Goal: Information Seeking & Learning: Compare options

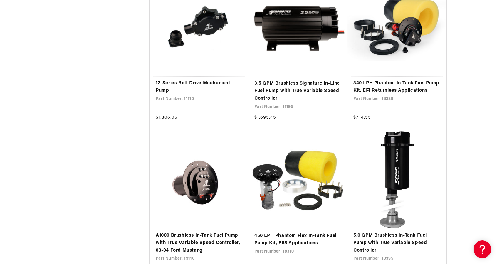
scroll to position [1058, 0]
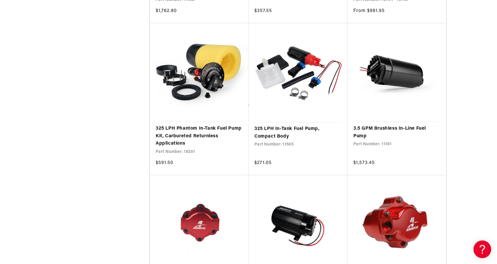
scroll to position [2087, 0]
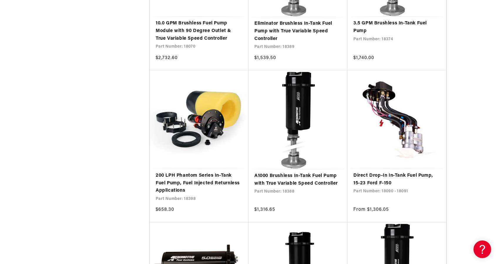
scroll to position [3380, 0]
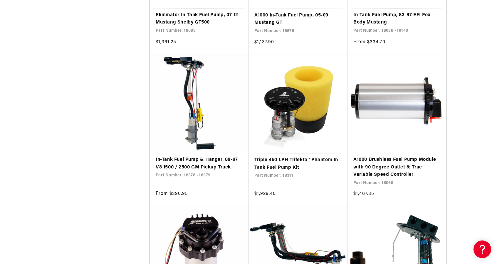
scroll to position [5203, 0]
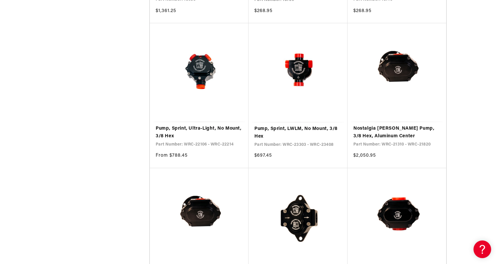
scroll to position [6731, 0]
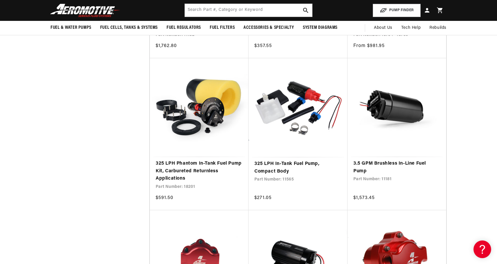
scroll to position [2028, 0]
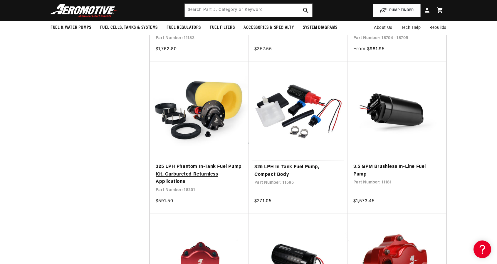
click at [185, 174] on link "325 LPH Phantom In-Tank Fuel Pump Kit, Carbureted Returnless Applications" at bounding box center [199, 174] width 87 height 23
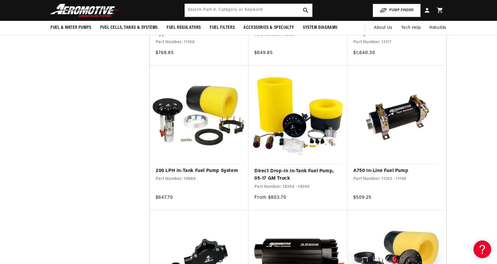
scroll to position [823, 0]
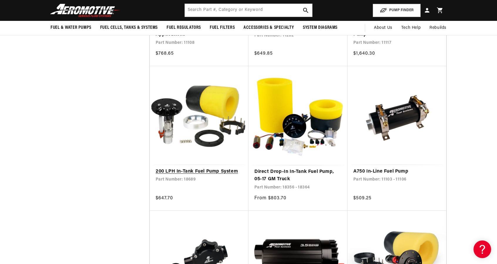
click at [201, 171] on link "200 LPH In-Tank Fuel Pump System" at bounding box center [199, 172] width 87 height 8
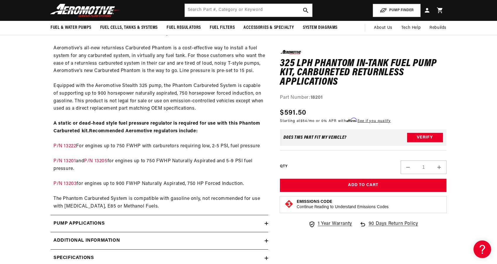
scroll to position [273, 0]
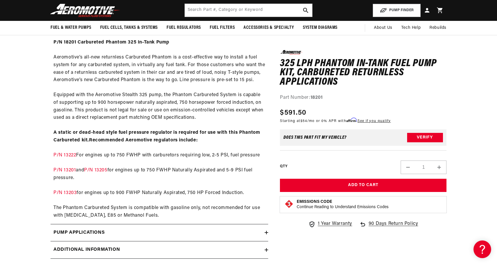
click at [66, 151] on div "P/N 18201 Carbureted Phantom 325 In-Tank Pump Aeromotive’s all-new returnless C…" at bounding box center [160, 129] width 218 height 180
click at [62, 155] on link "P/N 13222" at bounding box center [64, 155] width 23 height 5
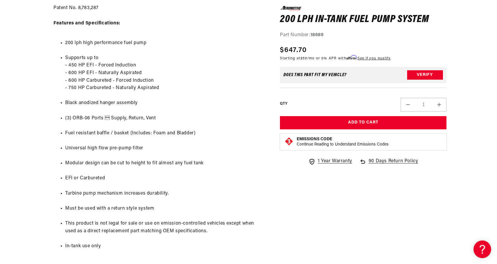
scroll to position [500, 0]
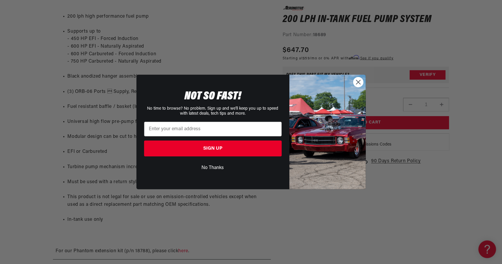
click at [356, 81] on circle "Close dialog" at bounding box center [358, 82] width 10 height 10
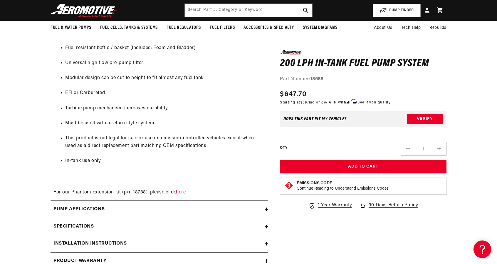
scroll to position [353, 0]
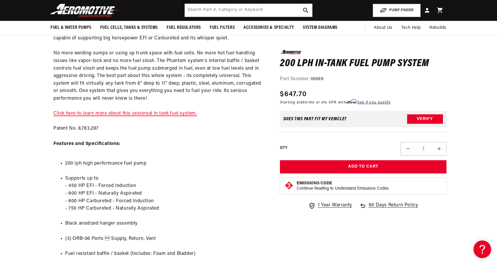
click at [153, 113] on link "Click here to learn more about this universal in tank fuel system." at bounding box center [125, 113] width 144 height 5
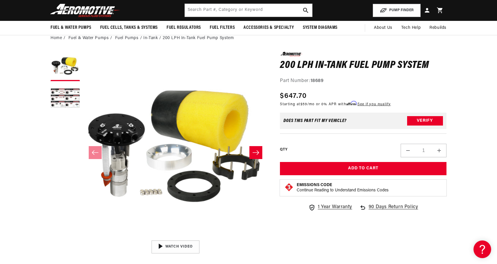
scroll to position [29, 0]
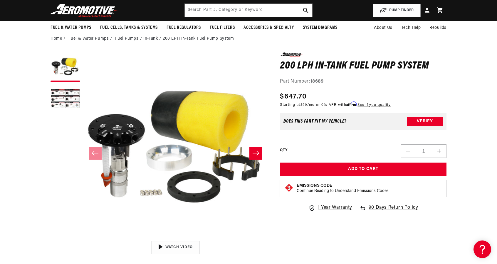
click at [256, 155] on icon "Slide right" at bounding box center [255, 153] width 7 height 6
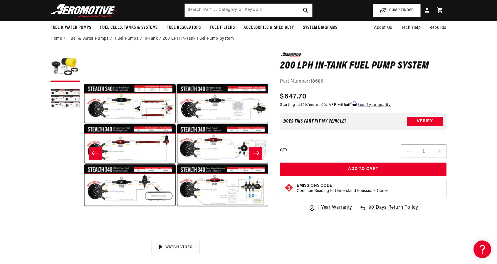
scroll to position [0, 185]
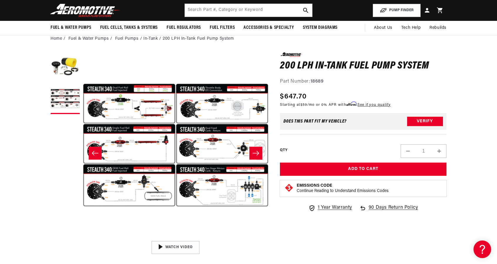
click at [256, 153] on icon "Slide right" at bounding box center [256, 153] width 6 height 4
click at [96, 153] on icon "Slide left" at bounding box center [95, 153] width 6 height 4
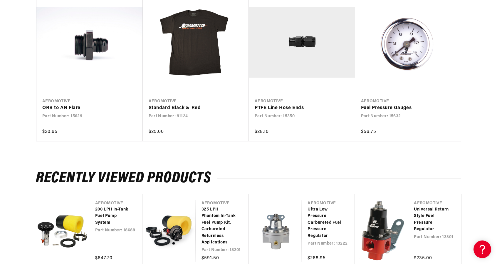
scroll to position [1235, 0]
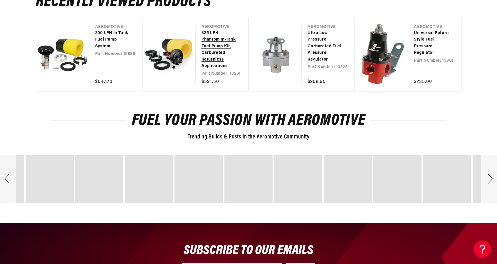
click at [212, 53] on link "325 LPH Phantom In-Tank Fuel Pump Kit, Carbureted Returnless Applications" at bounding box center [220, 49] width 36 height 39
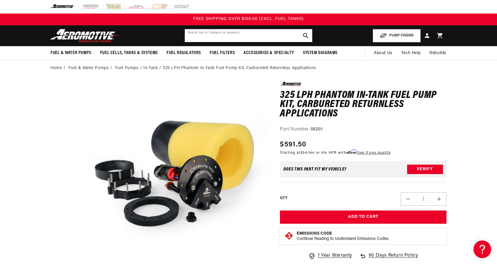
click at [193, 35] on input "text" at bounding box center [249, 35] width 128 height 13
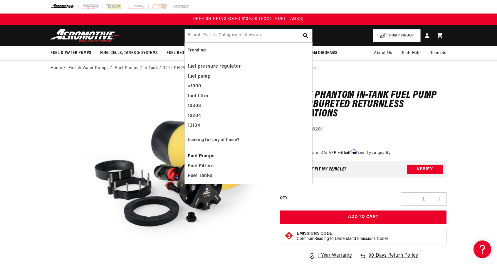
click at [206, 156] on span "Fuel Pumps" at bounding box center [201, 156] width 27 height 8
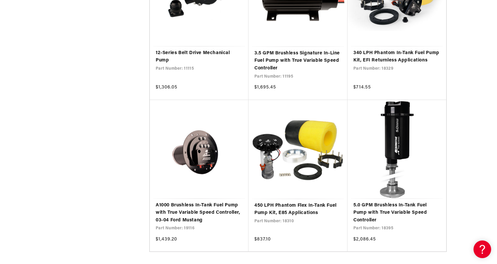
scroll to position [1088, 0]
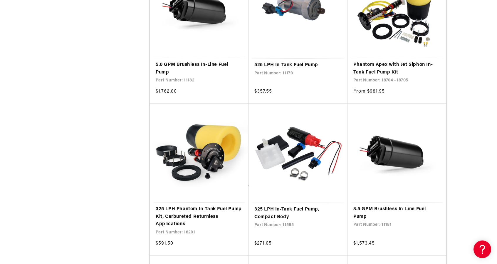
scroll to position [1999, 0]
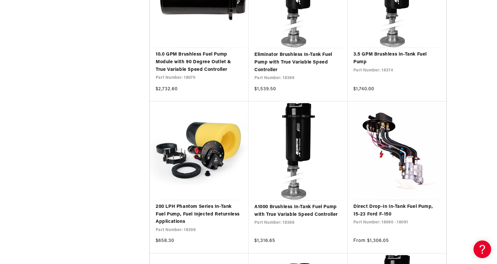
scroll to position [3351, 0]
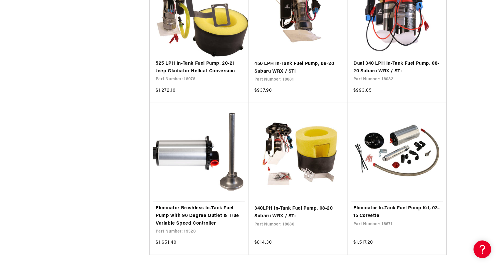
scroll to position [4703, 0]
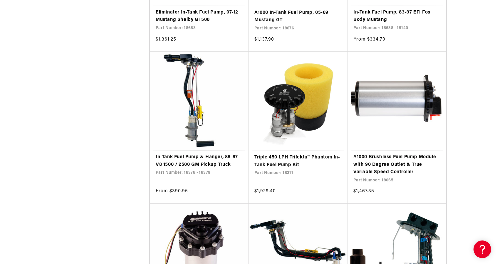
scroll to position [5203, 0]
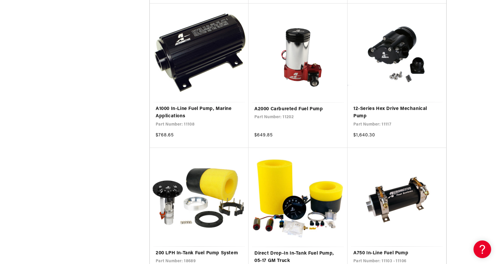
scroll to position [793, 0]
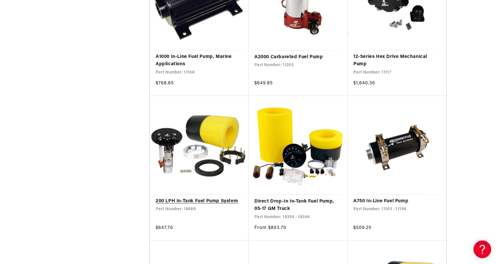
click at [187, 198] on link "200 LPH In-Tank Fuel Pump System" at bounding box center [199, 202] width 87 height 8
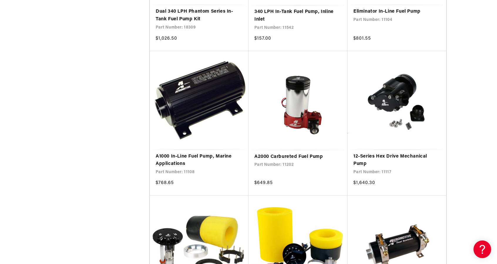
scroll to position [705, 0]
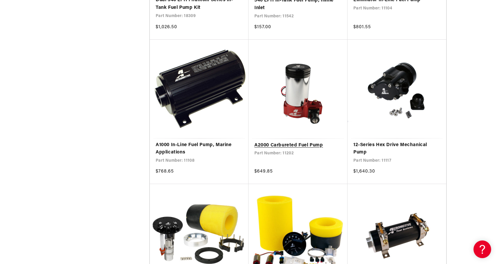
click at [285, 145] on link "A2000 Carbureted Fuel Pump" at bounding box center [298, 146] width 87 height 8
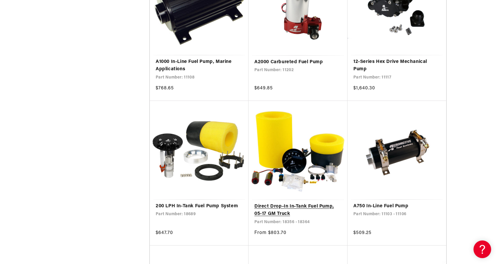
scroll to position [793, 0]
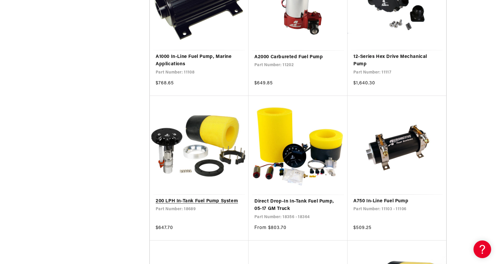
click at [205, 201] on link "200 LPH In-Tank Fuel Pump System" at bounding box center [199, 202] width 87 height 8
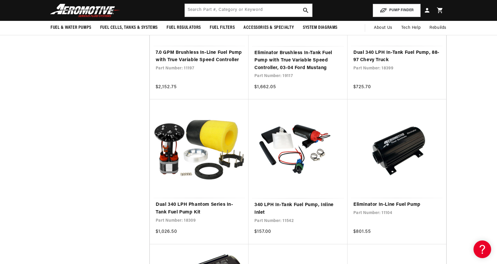
scroll to position [500, 0]
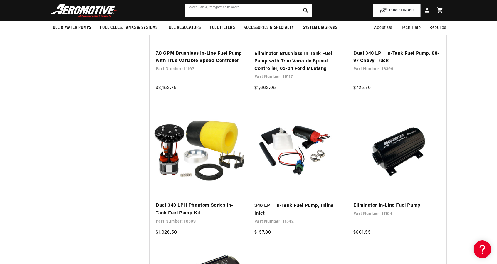
click at [219, 9] on input "text" at bounding box center [249, 10] width 128 height 13
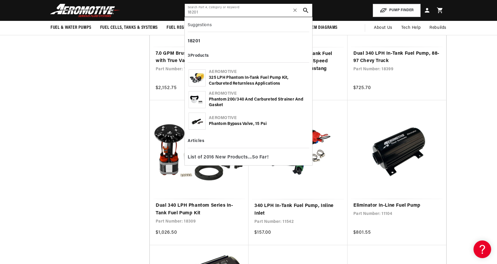
type input "18201"
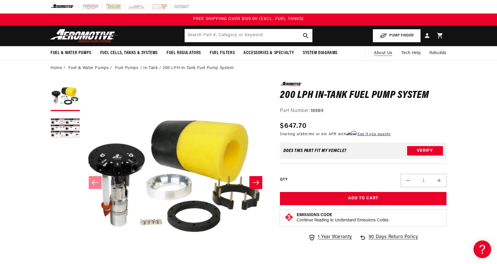
click at [378, 53] on span "About Us" at bounding box center [383, 53] width 19 height 4
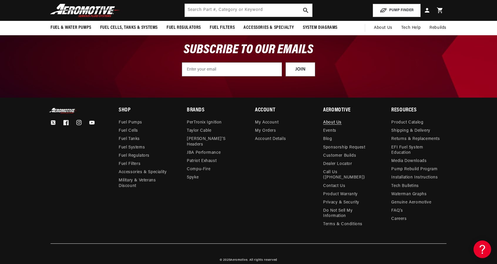
scroll to position [667, 0]
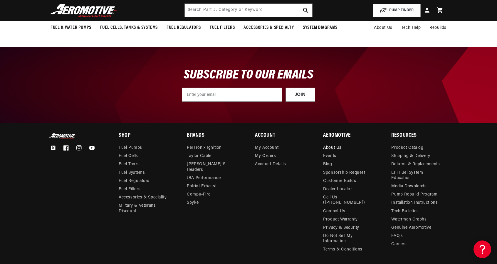
click at [430, 90] on div "SUBSCRIBE TO OUR EMAILS JOIN Submit" at bounding box center [249, 85] width 426 height 76
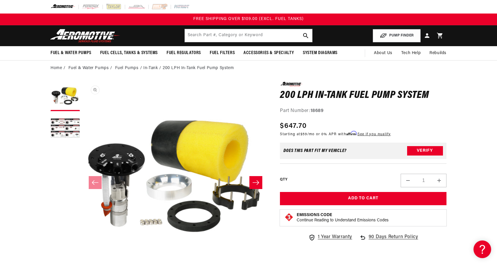
click at [83, 264] on button "Open media 1 in modal" at bounding box center [83, 267] width 0 height 0
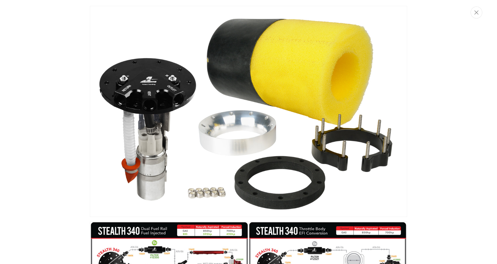
click at [133, 151] on img "Media gallery" at bounding box center [248, 111] width 317 height 211
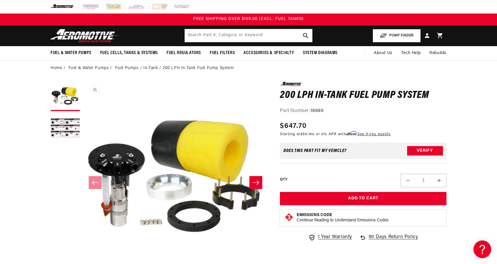
click at [83, 264] on button "Open media 1 in modal" at bounding box center [83, 267] width 0 height 0
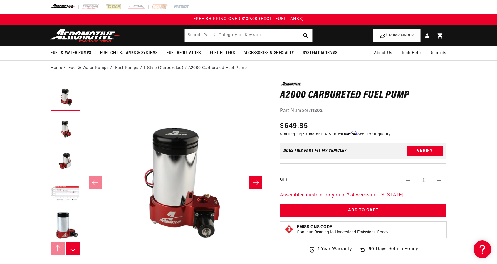
click at [257, 181] on icon "Slide right" at bounding box center [255, 183] width 7 height 6
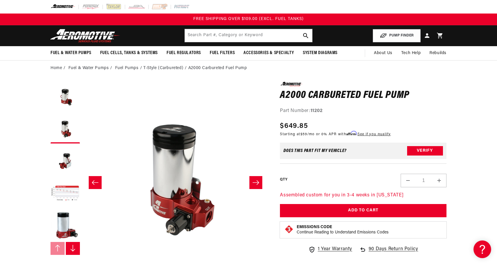
click at [257, 181] on icon "Slide right" at bounding box center [255, 183] width 7 height 6
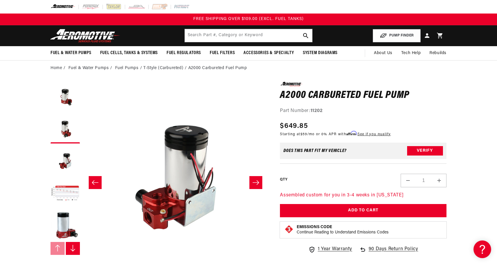
scroll to position [0, 371]
click at [257, 181] on icon "Slide right" at bounding box center [255, 183] width 7 height 6
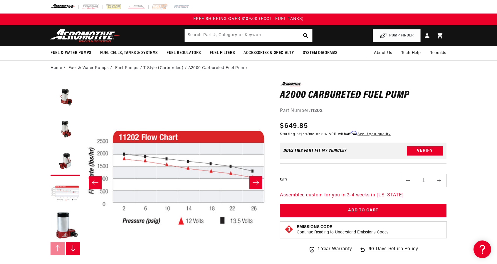
scroll to position [0, 557]
click at [257, 181] on icon "Slide right" at bounding box center [255, 183] width 7 height 6
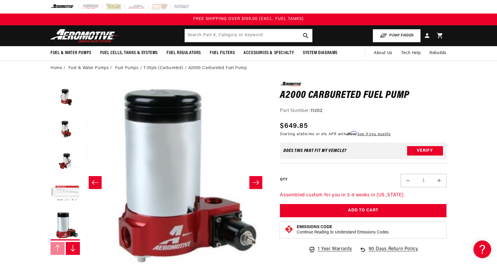
click at [257, 181] on icon "Slide right" at bounding box center [255, 183] width 7 height 6
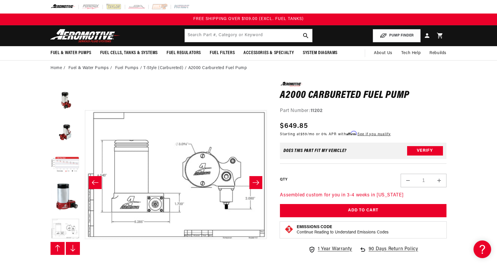
scroll to position [32, 0]
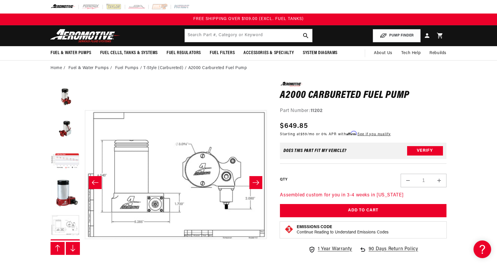
click at [257, 181] on icon "Slide right" at bounding box center [255, 183] width 7 height 6
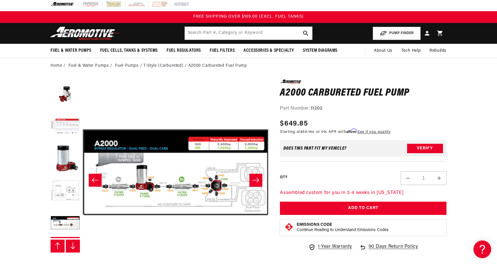
scroll to position [0, 0]
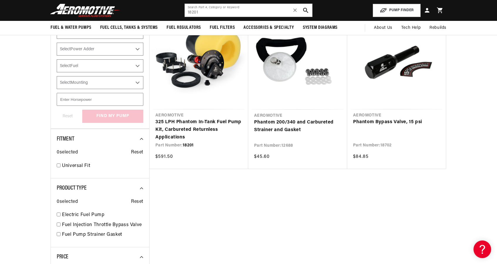
scroll to position [88, 0]
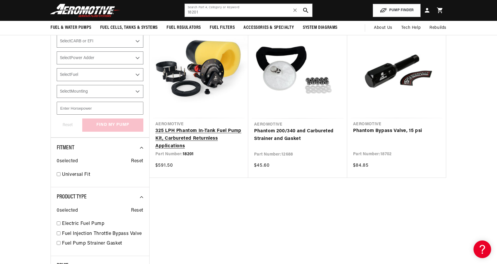
click at [183, 137] on link "325 LPH Phantom In-Tank Fuel Pump Kit, Carbureted Returnless Applications" at bounding box center [198, 138] width 87 height 23
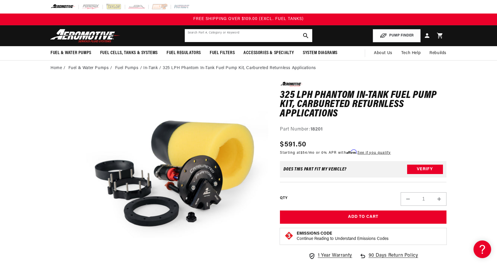
click at [193, 34] on input "text" at bounding box center [249, 35] width 128 height 13
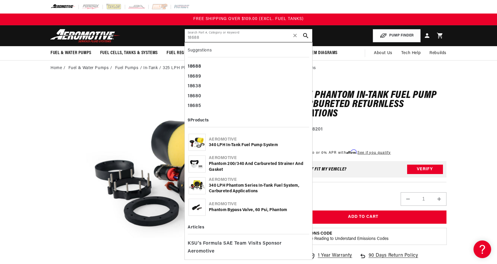
type input "18688"
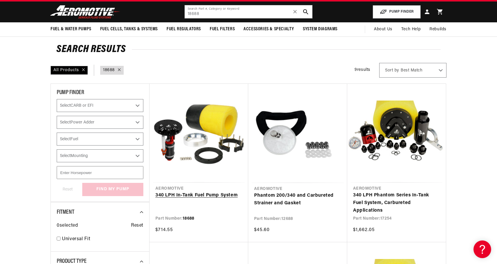
scroll to position [29, 0]
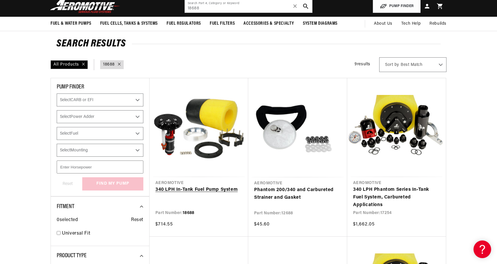
click at [188, 187] on link "340 LPH In-Tank Fuel Pump System" at bounding box center [198, 190] width 87 height 8
click at [380, 194] on link "340 LPH Phantom Series In-Tank Fuel System, Carbureted Applications" at bounding box center [396, 197] width 87 height 23
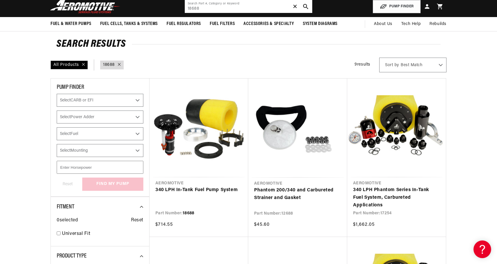
click at [295, 6] on span "✕" at bounding box center [295, 6] width 5 height 9
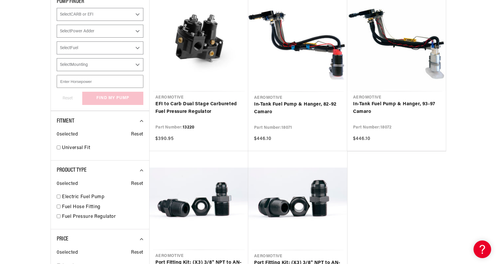
scroll to position [117, 0]
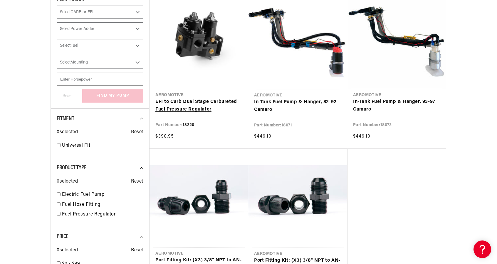
click at [198, 101] on link "EFI to Carb Dual Stage Carbureted Fuel Pressure Regulator" at bounding box center [198, 105] width 87 height 15
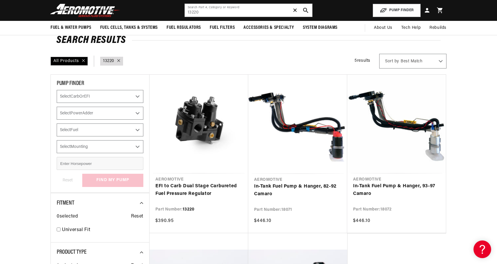
type input "18688"
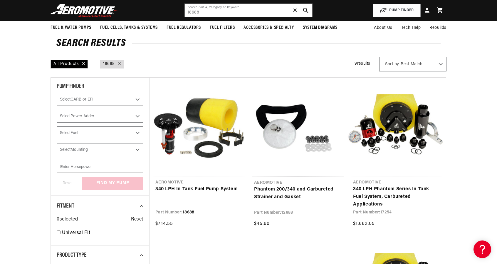
scroll to position [29, 0]
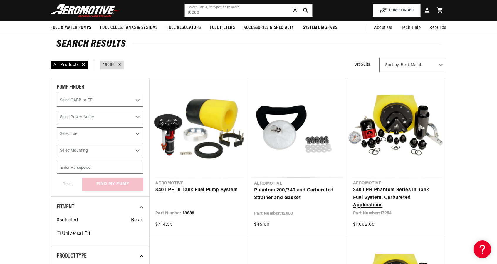
click at [372, 192] on link "340 LPH Phantom Series In-Tank Fuel System, Carbureted Applications" at bounding box center [396, 197] width 87 height 23
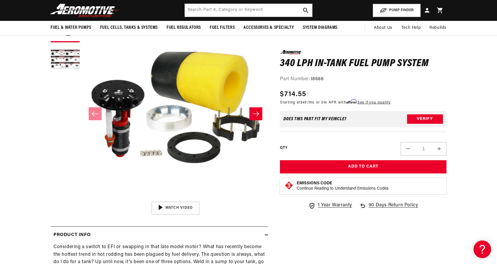
scroll to position [29, 0]
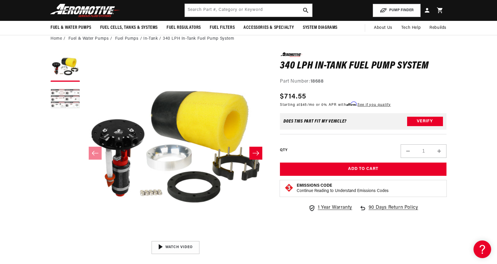
click at [71, 98] on button "Load image 2 in gallery view" at bounding box center [65, 99] width 29 height 29
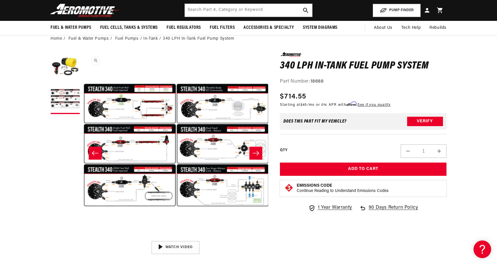
scroll to position [0, 185]
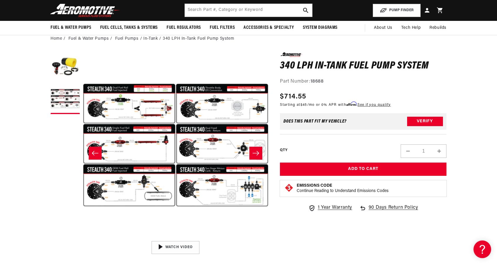
click at [83, 238] on button "Open media 2 in modal" at bounding box center [83, 238] width 0 height 0
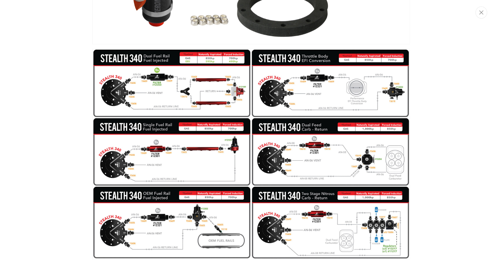
scroll to position [0, 0]
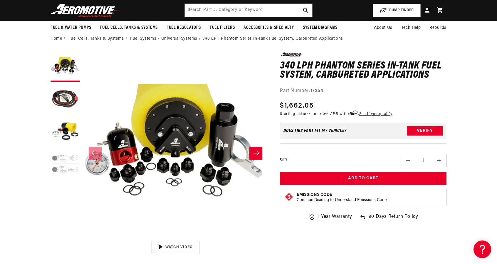
scroll to position [29, 0]
click at [255, 154] on icon "Slide right" at bounding box center [255, 153] width 7 height 6
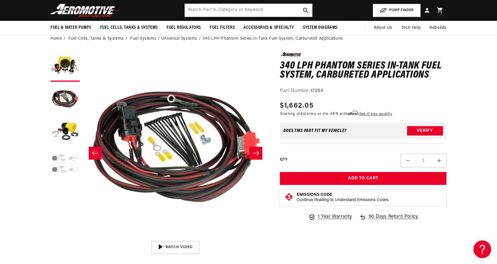
scroll to position [0, 185]
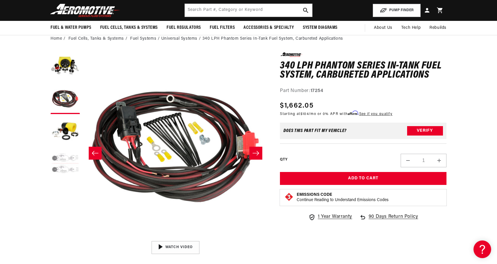
click at [255, 154] on icon "Slide right" at bounding box center [255, 153] width 7 height 6
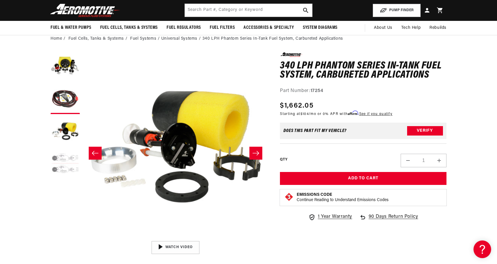
scroll to position [0, 371]
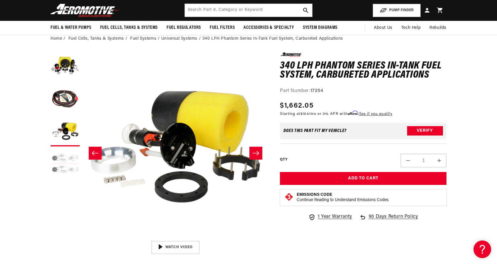
click at [255, 154] on icon "Slide right" at bounding box center [255, 153] width 7 height 6
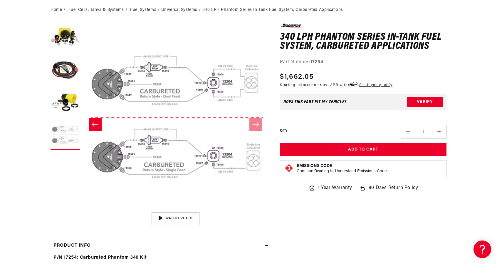
scroll to position [59, 0]
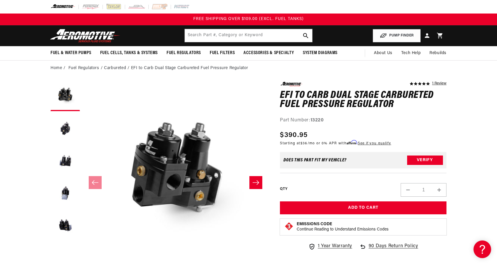
click at [254, 180] on icon "Slide right" at bounding box center [255, 183] width 7 height 6
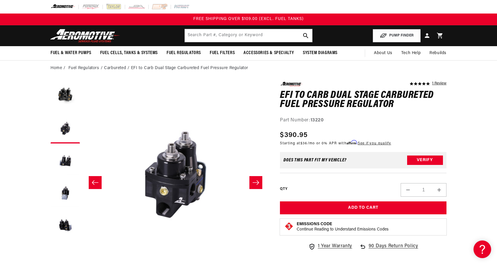
click at [254, 180] on icon "Slide right" at bounding box center [255, 183] width 7 height 6
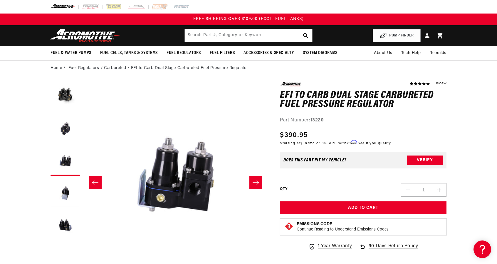
click at [254, 180] on icon "Slide right" at bounding box center [255, 183] width 7 height 6
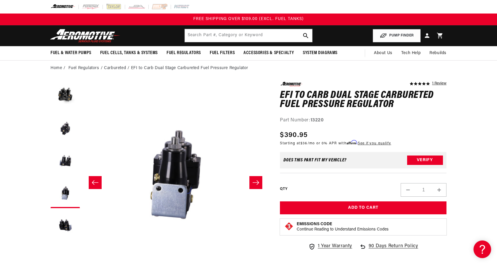
click at [254, 180] on icon "Slide right" at bounding box center [255, 183] width 7 height 6
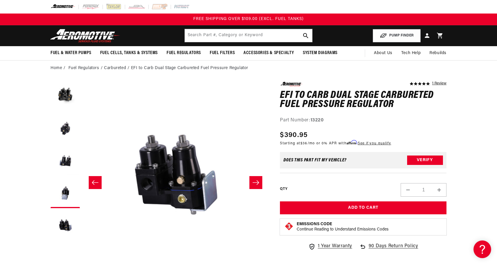
scroll to position [0, 742]
click at [254, 180] on icon "Slide right" at bounding box center [255, 183] width 7 height 6
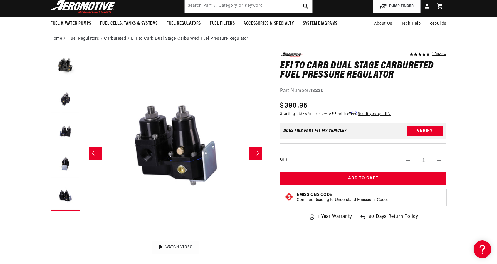
scroll to position [0, 0]
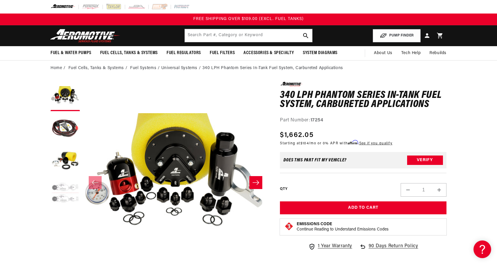
click at [253, 183] on icon "Slide right" at bounding box center [255, 183] width 7 height 6
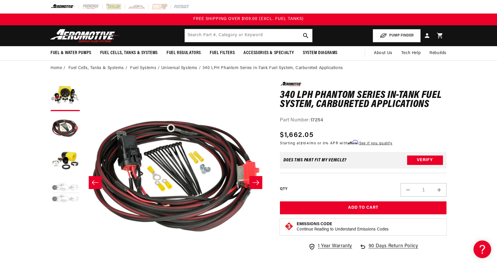
scroll to position [0, 185]
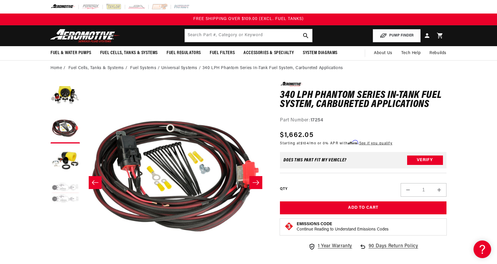
click at [256, 181] on icon "Slide right" at bounding box center [255, 183] width 7 height 6
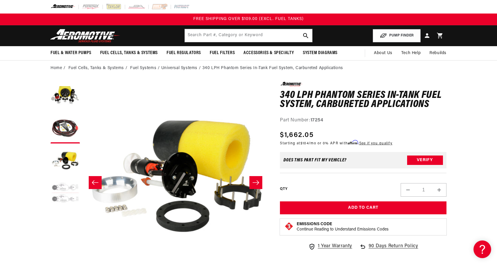
scroll to position [0, 371]
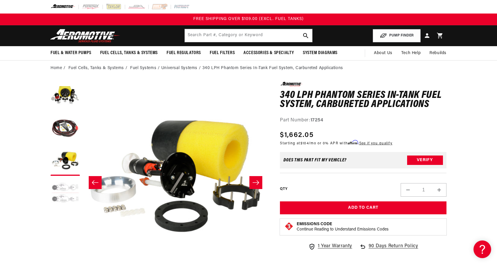
click at [256, 181] on icon "Slide right" at bounding box center [255, 183] width 7 height 6
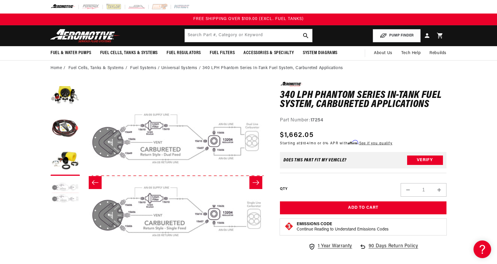
scroll to position [0, 557]
click at [192, 37] on input "text" at bounding box center [249, 35] width 128 height 13
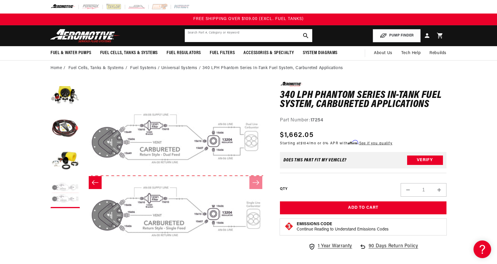
click at [210, 36] on input "text" at bounding box center [249, 35] width 128 height 13
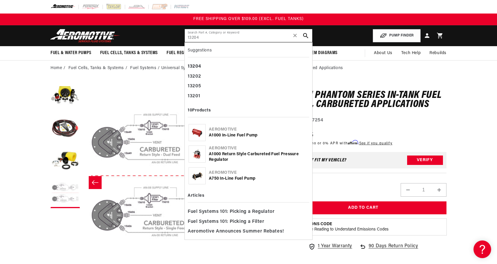
type input "13204"
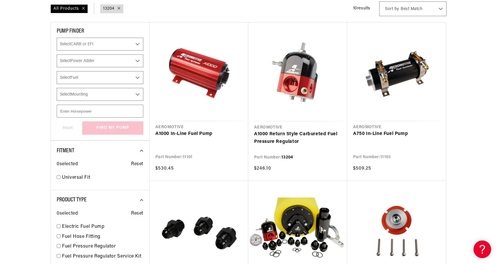
scroll to position [88, 0]
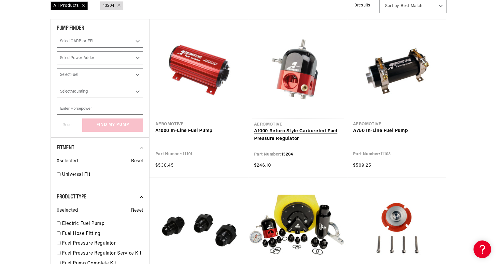
click at [290, 132] on link "A1000 Return Style Carbureted Fuel Pressure Regulator" at bounding box center [297, 135] width 87 height 15
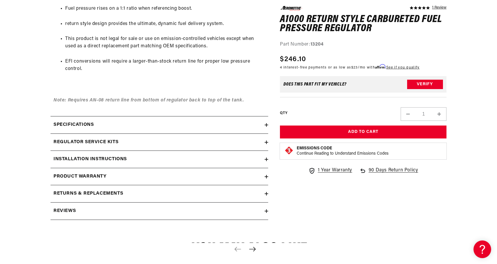
scroll to position [412, 0]
